Goal: Task Accomplishment & Management: Use online tool/utility

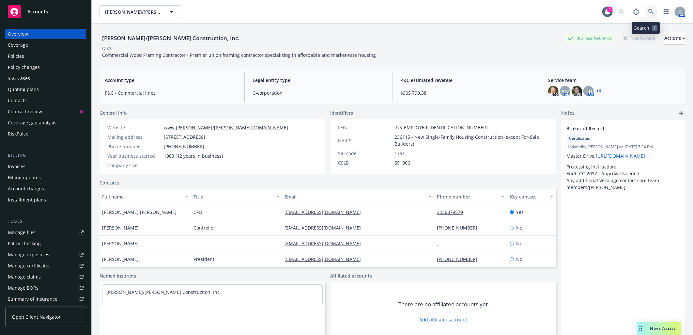
click at [649, 11] on icon at bounding box center [652, 12] width 6 height 6
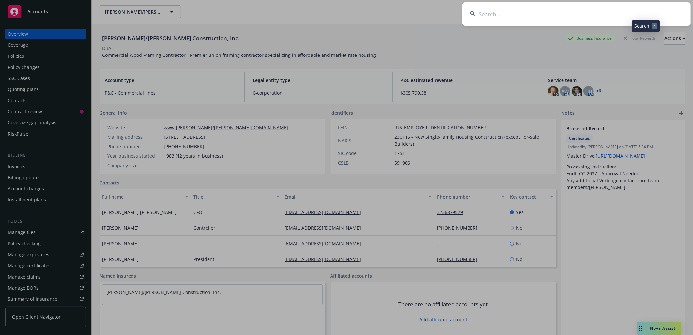
click at [523, 12] on input at bounding box center [577, 14] width 228 height 24
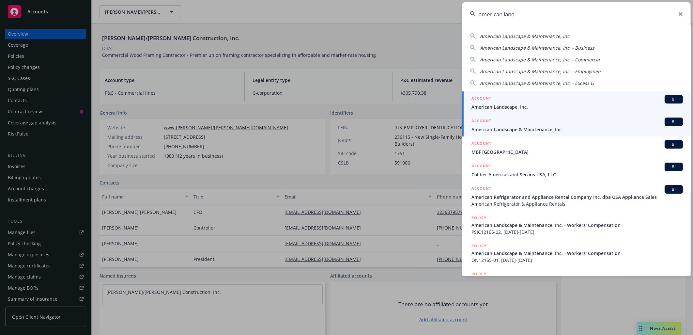
type input "american land"
click at [520, 128] on span "American Landscape & Maintenance, Inc." at bounding box center [578, 129] width 212 height 7
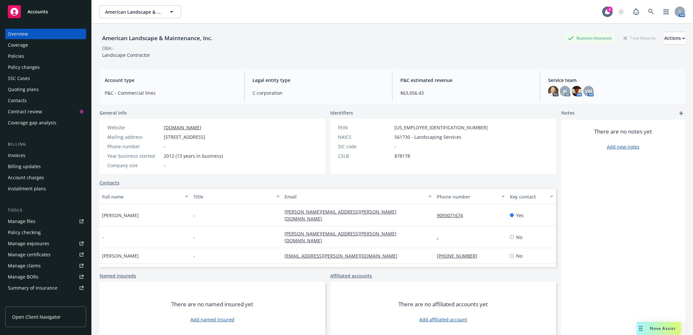
click at [17, 55] on div "Policies" at bounding box center [16, 56] width 16 height 10
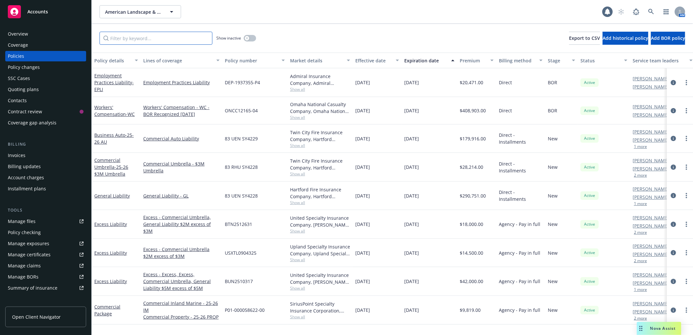
click at [132, 39] on input "Filter by keyword..." at bounding box center [156, 38] width 113 height 13
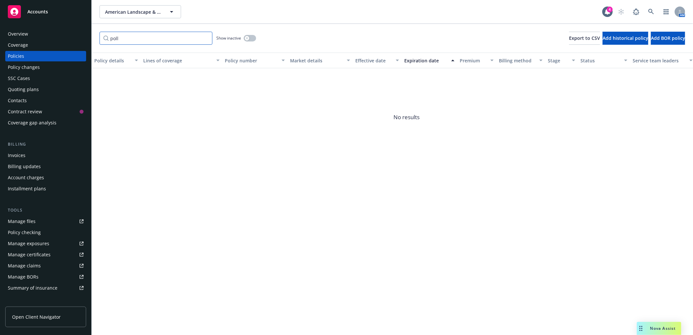
type input "poll"
click at [651, 10] on icon at bounding box center [652, 12] width 6 height 6
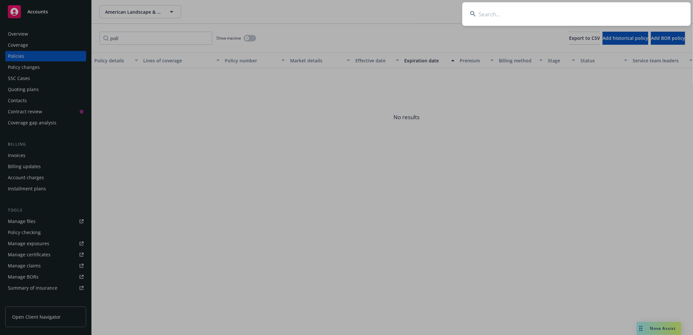
click at [517, 9] on input at bounding box center [577, 14] width 228 height 24
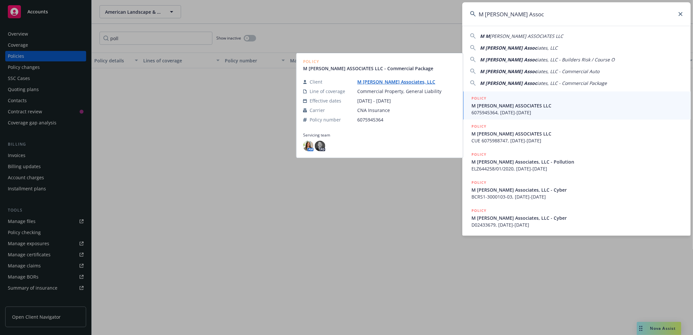
click at [504, 35] on span "[PERSON_NAME] ASSOCIATES LLC" at bounding box center [526, 36] width 73 height 6
type input "M [PERSON_NAME] ASSOCIATES LLC"
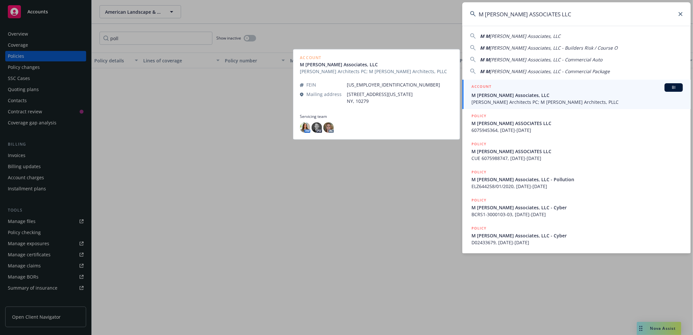
click at [504, 96] on span "M [PERSON_NAME] Associates, LLC" at bounding box center [578, 95] width 212 height 7
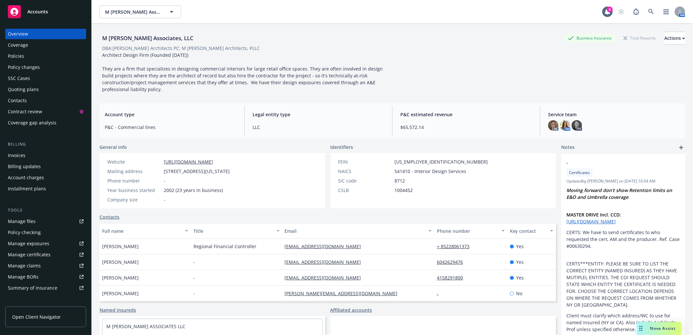
click at [43, 255] on div "Manage certificates" at bounding box center [29, 254] width 43 height 10
click at [19, 55] on div "Policies" at bounding box center [16, 56] width 16 height 10
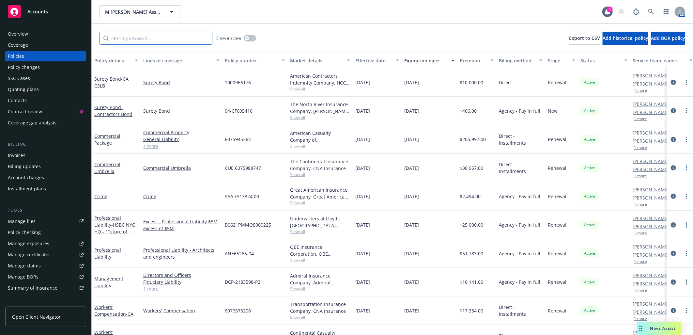
click at [165, 37] on input "Filter by keyword..." at bounding box center [156, 38] width 113 height 13
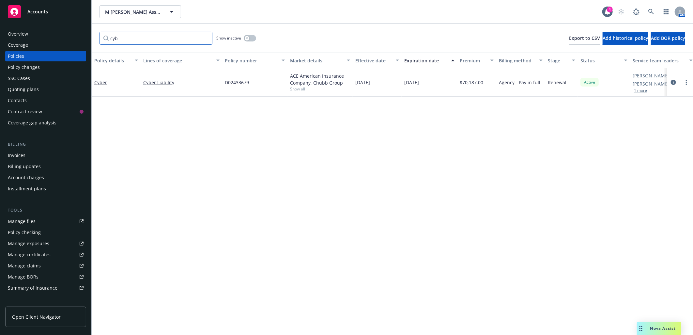
type input "cyb"
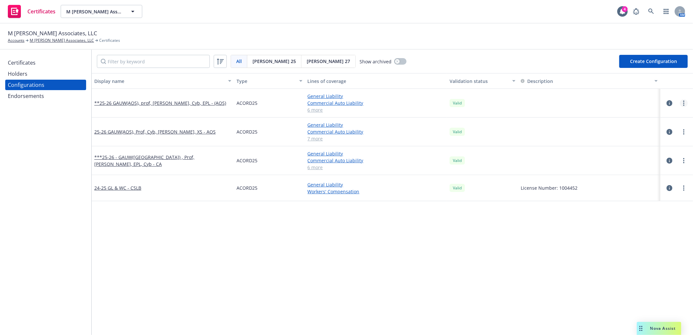
click at [683, 102] on icon "more" at bounding box center [683, 103] width 1 height 5
drag, startPoint x: 639, startPoint y: 181, endPoint x: 629, endPoint y: 177, distance: 10.8
click at [639, 181] on link "Preview an ACORD" at bounding box center [647, 181] width 72 height 13
